Goal: Task Accomplishment & Management: Complete application form

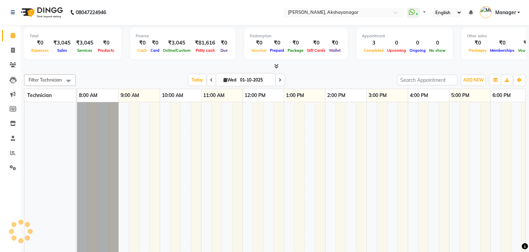
select select "en"
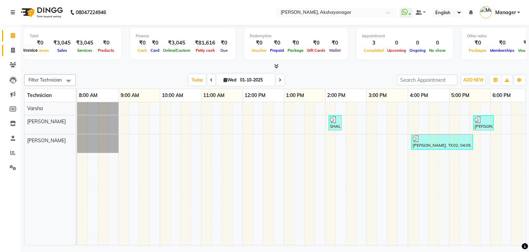
click at [12, 49] on icon at bounding box center [13, 50] width 4 height 5
select select "service"
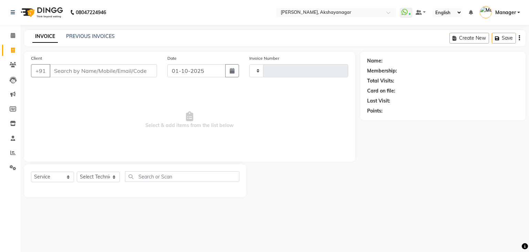
type input "0750"
select select "7395"
click at [87, 72] on input "Client" at bounding box center [104, 70] width 108 height 13
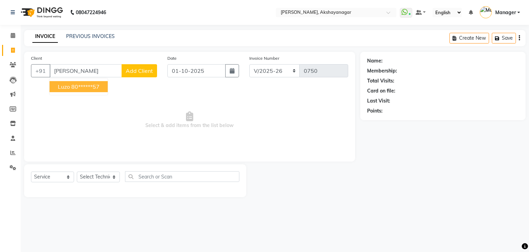
click at [87, 89] on ngb-highlight "80******57" at bounding box center [85, 86] width 28 height 7
type input "80******57"
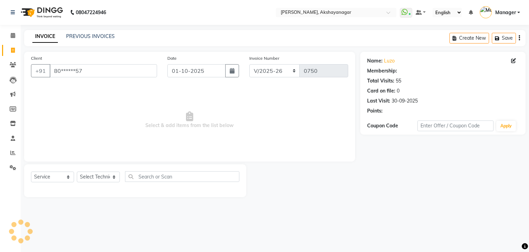
select select "1: Object"
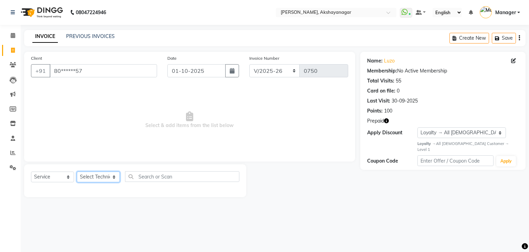
click at [108, 177] on select "Select Technician Manager [PERSON_NAME] [PERSON_NAME]" at bounding box center [98, 176] width 43 height 11
select select "91280"
click at [77, 172] on select "Select Technician Manager [PERSON_NAME] [PERSON_NAME]" at bounding box center [98, 176] width 43 height 11
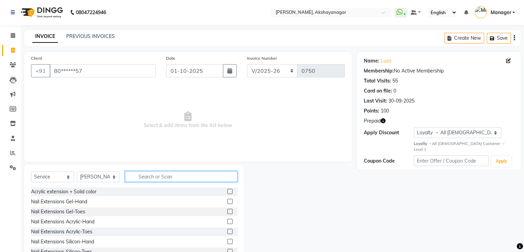
click at [149, 178] on input "text" at bounding box center [181, 176] width 112 height 11
type input "ACR"
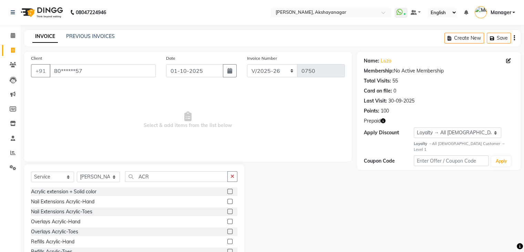
click at [228, 201] on label at bounding box center [230, 201] width 5 height 5
click at [228, 201] on input "checkbox" at bounding box center [230, 201] width 4 height 4
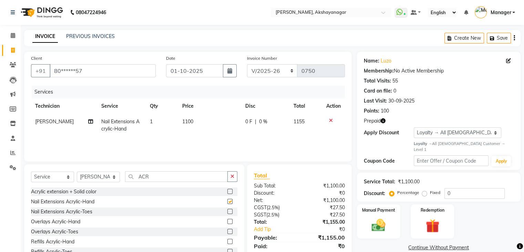
checkbox input "false"
click at [179, 177] on input "ACR" at bounding box center [176, 176] width 103 height 11
type input "A"
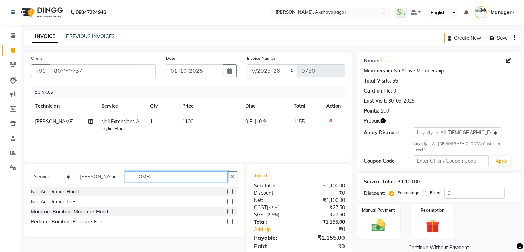
type input "OMB"
click at [232, 192] on label at bounding box center [230, 191] width 5 height 5
click at [232, 192] on input "checkbox" at bounding box center [230, 191] width 4 height 4
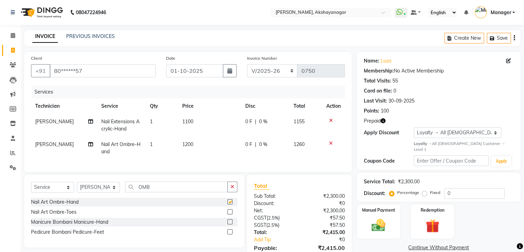
checkbox input "false"
click at [197, 191] on input "OMB" at bounding box center [176, 186] width 103 height 11
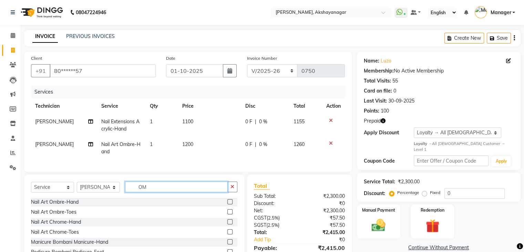
type input "O"
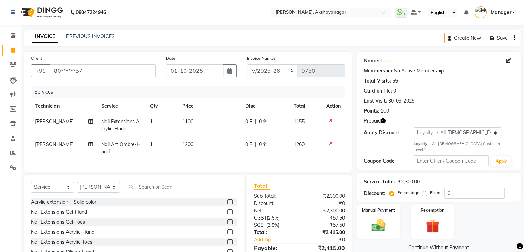
click at [297, 180] on div "Total Sub Total: ₹2,300.00 Discount: ₹0 Net: ₹2,300.00 CGST ( 2.5% ) ₹57.50 SGS…" at bounding box center [299, 224] width 105 height 101
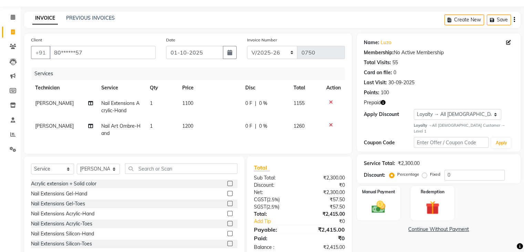
scroll to position [40, 0]
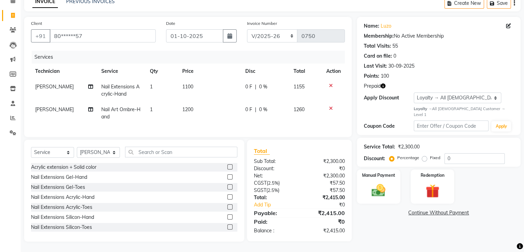
click at [228, 167] on label at bounding box center [230, 166] width 5 height 5
click at [228, 167] on input "checkbox" at bounding box center [230, 167] width 4 height 4
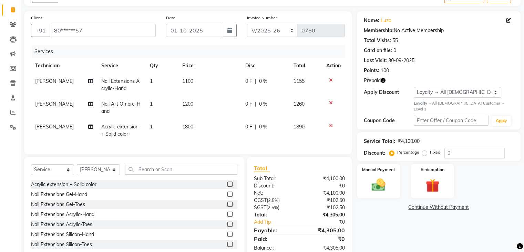
click at [332, 124] on div at bounding box center [333, 125] width 14 height 5
click at [331, 125] on icon at bounding box center [331, 125] width 4 height 5
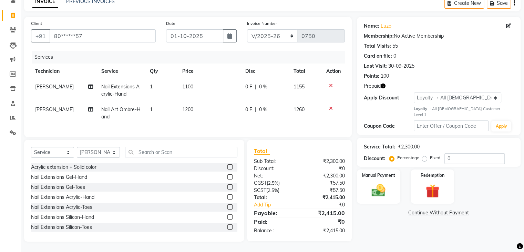
click at [228, 166] on label at bounding box center [230, 166] width 5 height 5
click at [228, 166] on input "checkbox" at bounding box center [230, 167] width 4 height 4
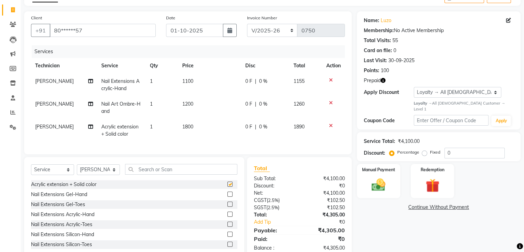
checkbox input "false"
click at [330, 125] on icon at bounding box center [331, 125] width 4 height 5
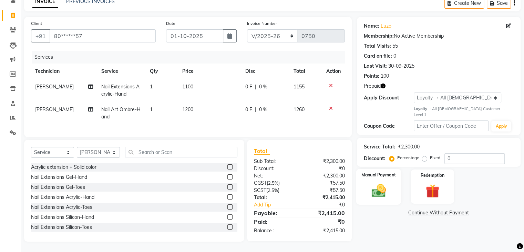
click at [386, 169] on div "Manual Payment" at bounding box center [378, 187] width 45 height 36
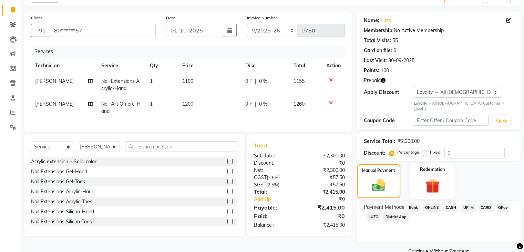
click at [430, 169] on div "Redemption" at bounding box center [432, 181] width 45 height 36
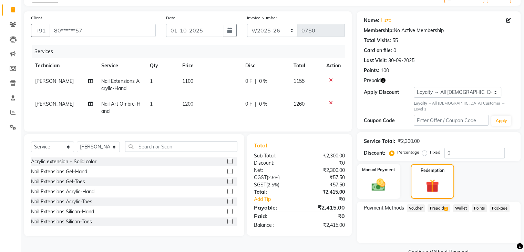
click at [438, 204] on span "Prepaid 2" at bounding box center [439, 208] width 22 height 8
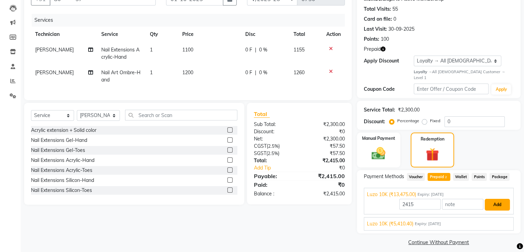
click at [501, 199] on button "Add" at bounding box center [497, 205] width 25 height 12
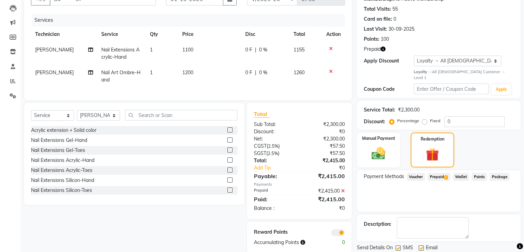
scroll to position [89, 0]
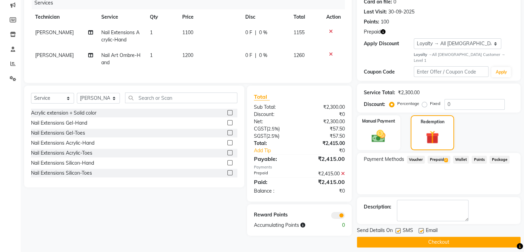
click at [454, 238] on button "Checkout" at bounding box center [439, 241] width 164 height 11
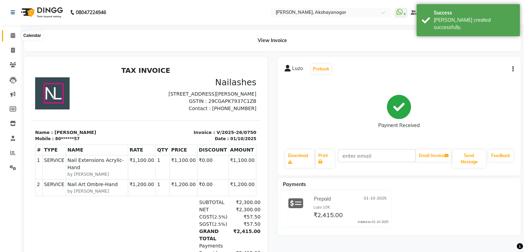
click at [13, 35] on icon at bounding box center [13, 35] width 4 height 5
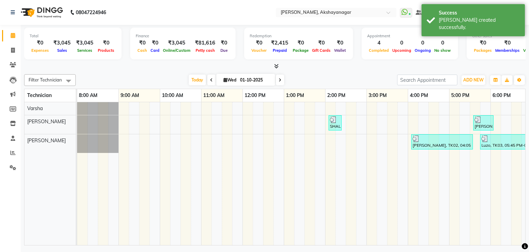
drag, startPoint x: 148, startPoint y: 69, endPoint x: 276, endPoint y: 65, distance: 128.7
click at [276, 65] on div at bounding box center [275, 66] width 502 height 7
click at [276, 65] on icon at bounding box center [276, 65] width 4 height 5
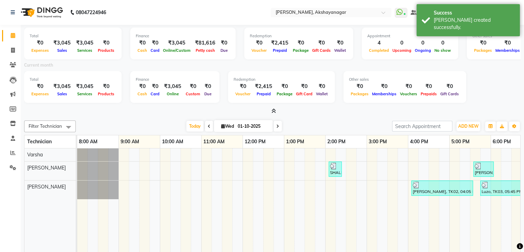
click at [151, 119] on div "Filter Technician Select All [PERSON_NAME] [PERSON_NAME] [DATE] [DATE] Toggle D…" at bounding box center [272, 205] width 497 height 174
